Goal: Task Accomplishment & Management: Manage account settings

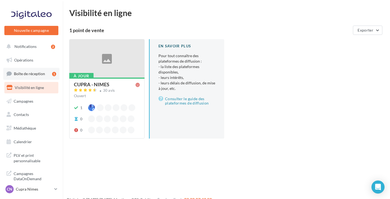
click at [29, 77] on link "Boîte de réception 1" at bounding box center [31, 74] width 56 height 12
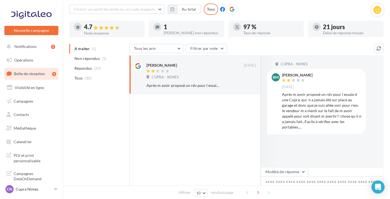
scroll to position [32, 0]
click at [44, 188] on p "Cupra Nimes" at bounding box center [34, 189] width 36 height 5
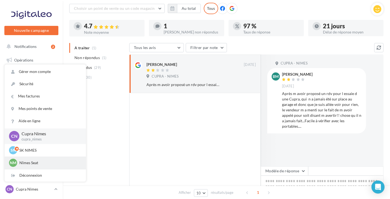
click at [65, 160] on div "Nm Nîmes Seat SEAT-NIMES" at bounding box center [45, 163] width 72 height 8
